Goal: Find contact information: Find contact information

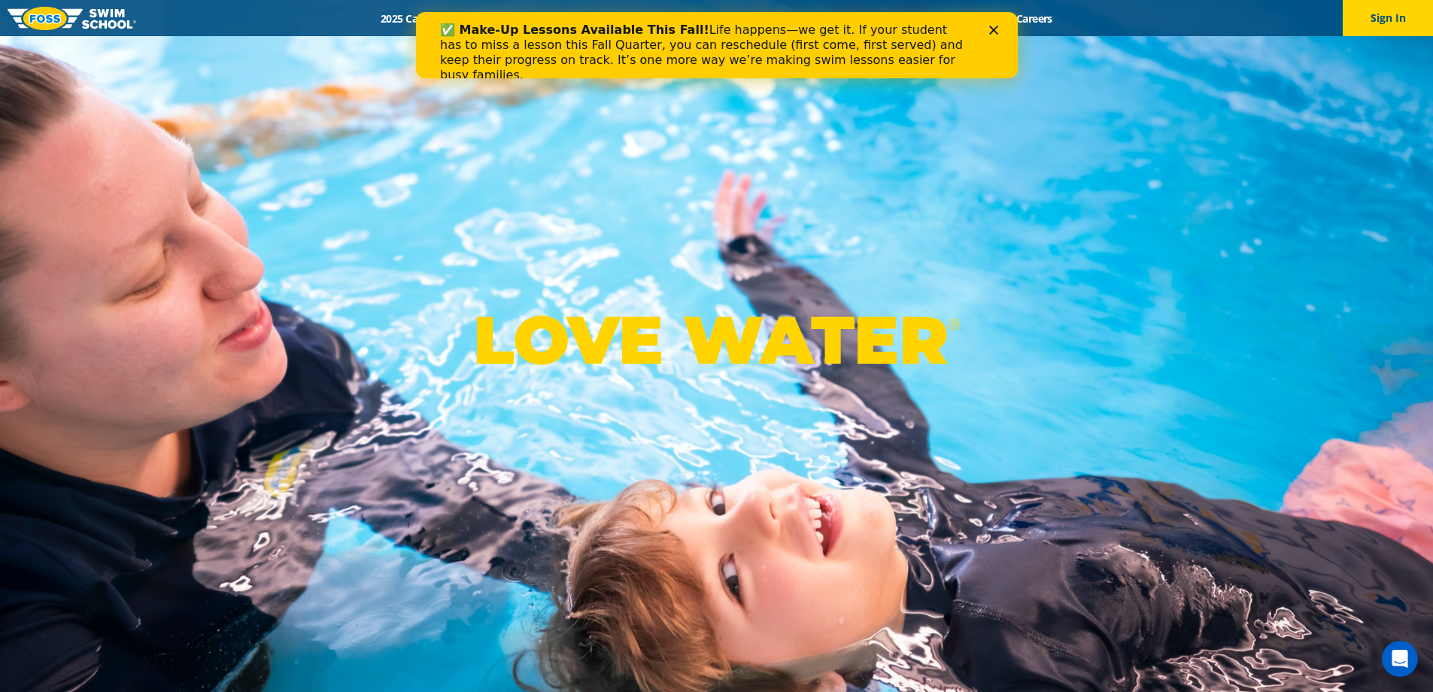
click at [997, 25] on div "✅ Make-Up Lessons Available This Fall! Life happens—we get it. If your student …" at bounding box center [716, 52] width 602 height 69
click at [992, 31] on polygon "Close" at bounding box center [993, 30] width 9 height 9
drag, startPoint x: 576, startPoint y: 19, endPoint x: 932, endPoint y: 78, distance: 360.7
click at [992, 31] on div "Menu 2025 Calendar Schools Swim Path® Program About [PERSON_NAME] Swim Like [PE…" at bounding box center [716, 18] width 1433 height 36
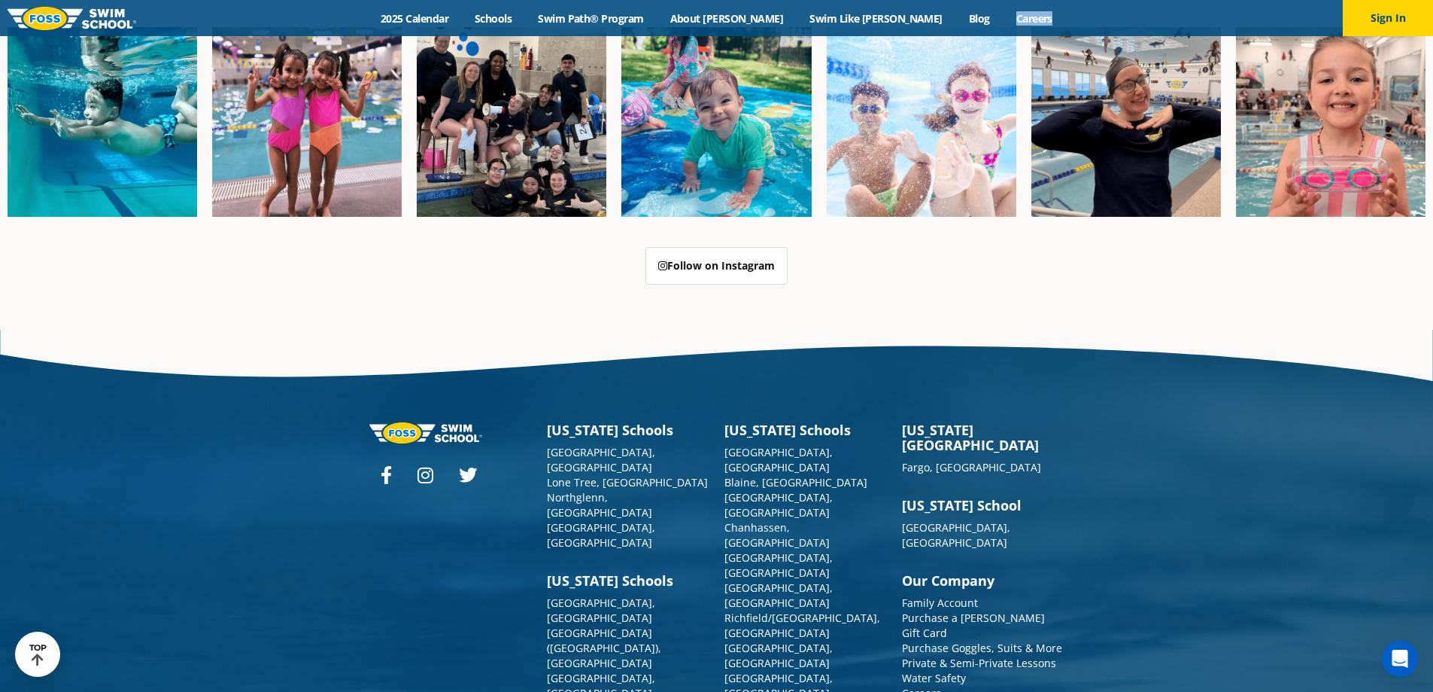
scroll to position [3877, 0]
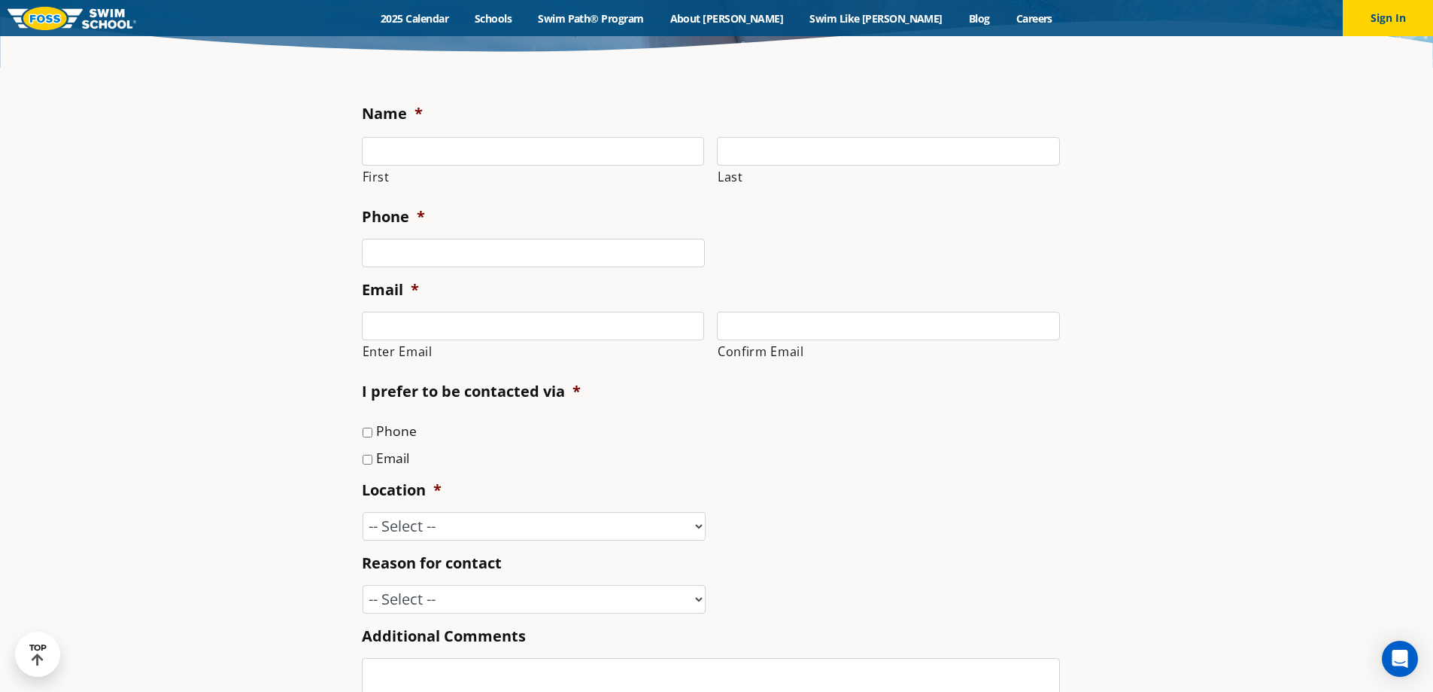
scroll to position [451, 0]
